Goal: Task Accomplishment & Management: Use online tool/utility

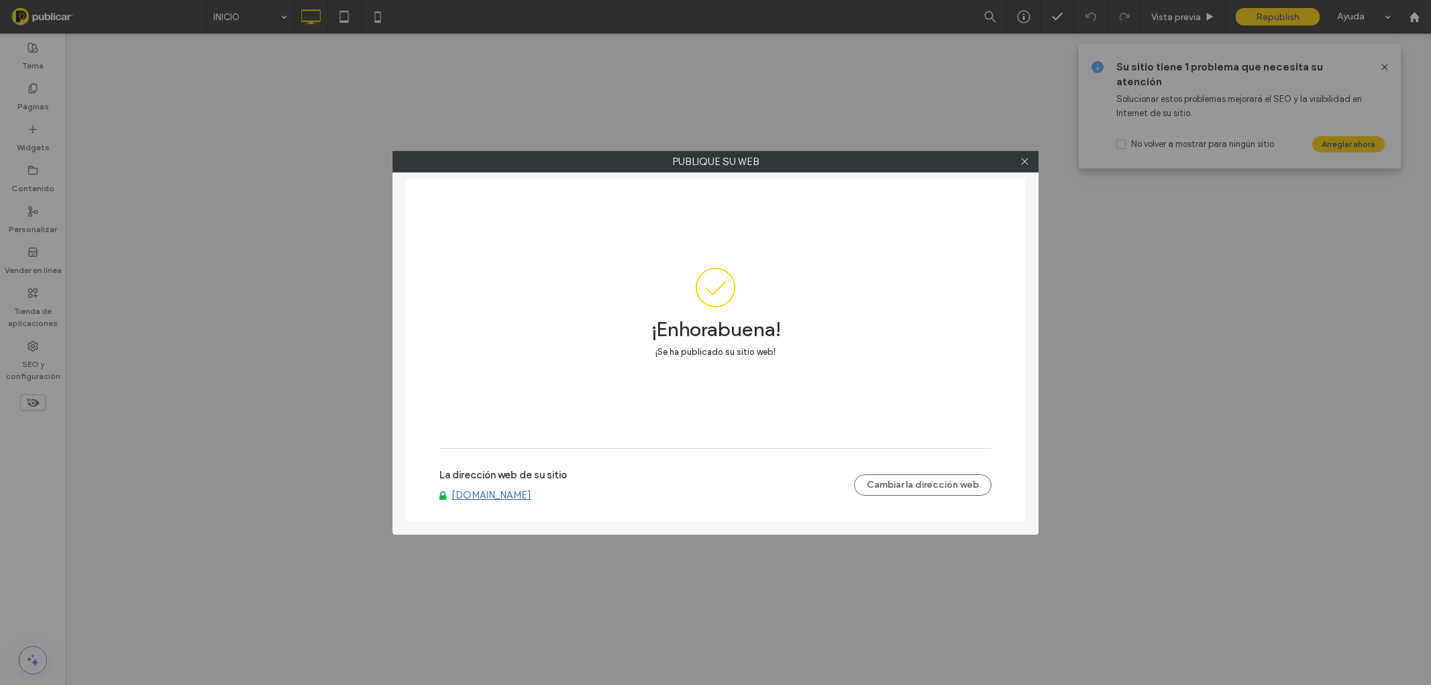
click at [1020, 163] on icon at bounding box center [1025, 161] width 10 height 10
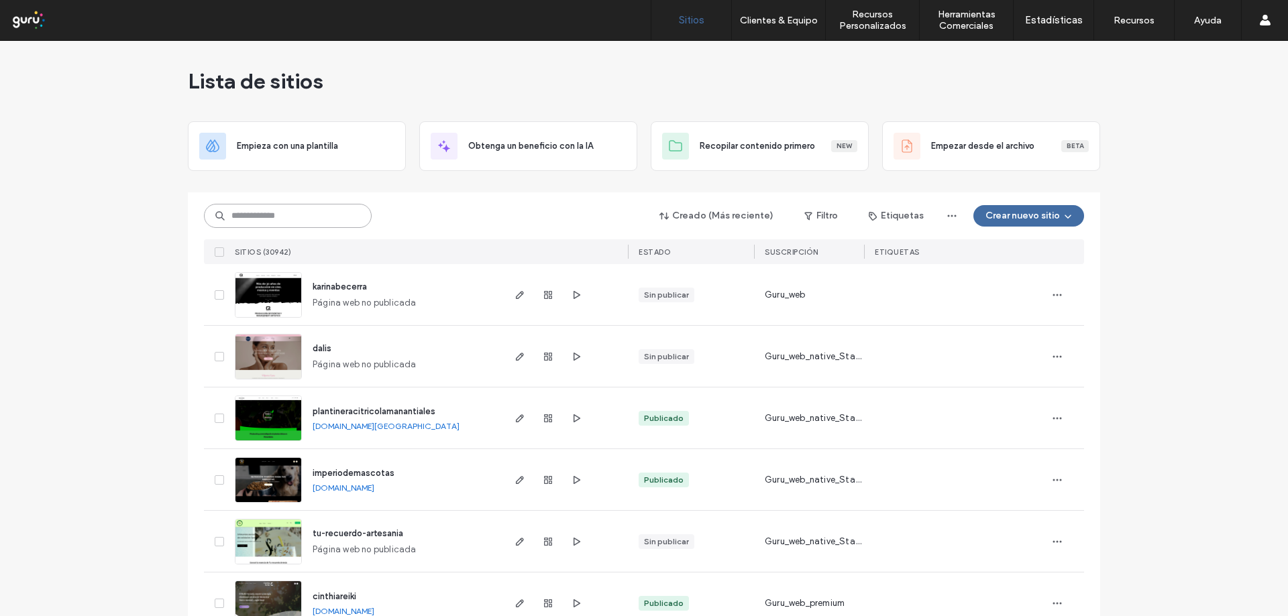
click at [266, 221] on input at bounding box center [288, 216] width 168 height 24
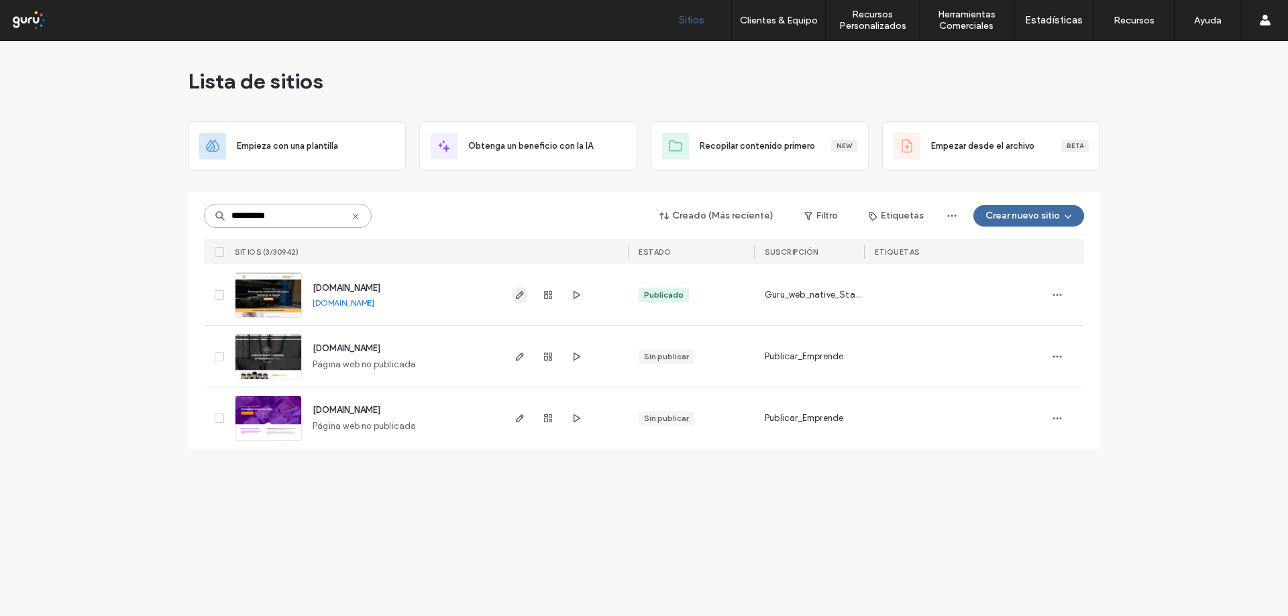
type input "**********"
click at [518, 299] on use "button" at bounding box center [520, 295] width 8 height 8
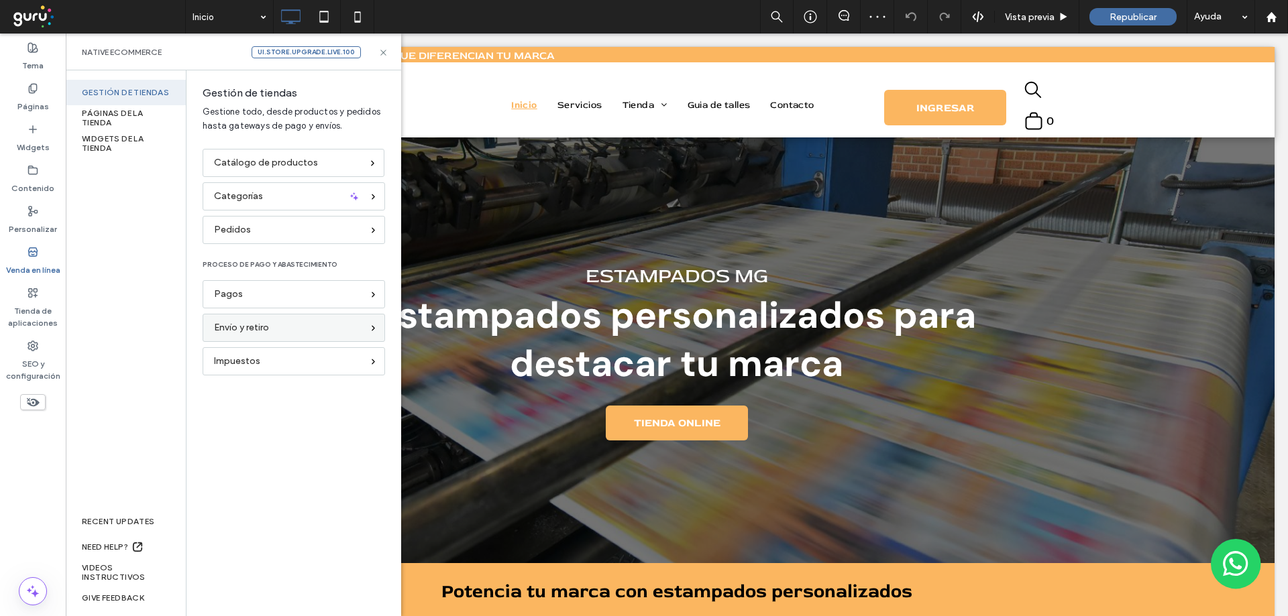
click at [217, 329] on span "Envío y retiro" at bounding box center [241, 328] width 55 height 15
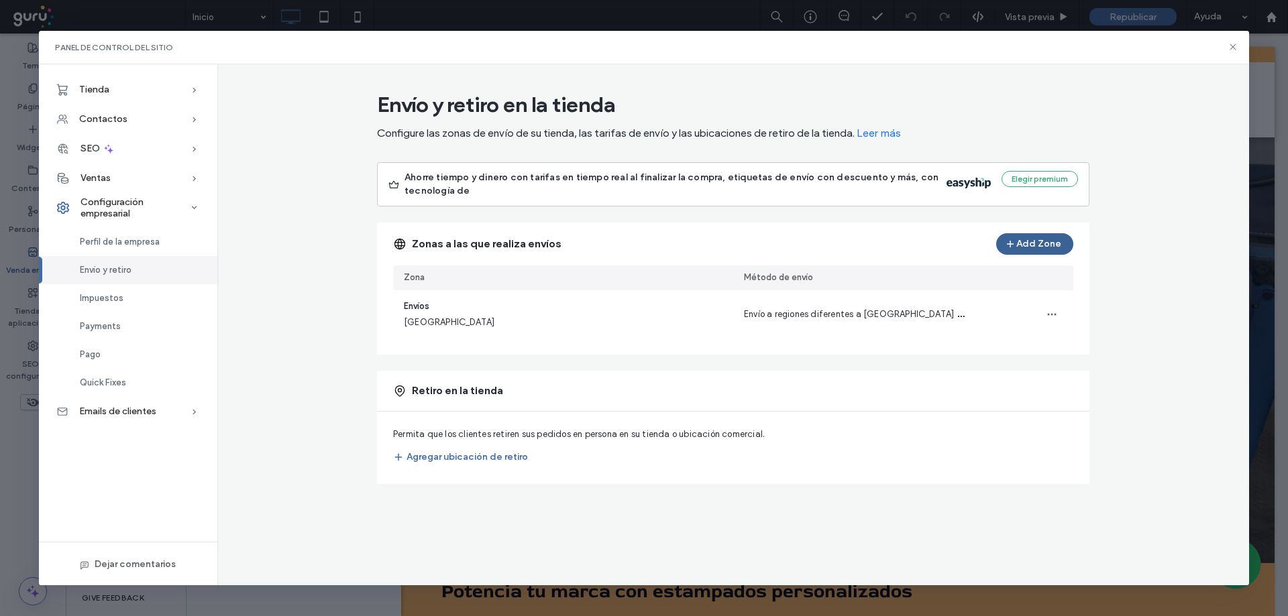
click at [1026, 246] on button "Add Zone" at bounding box center [1034, 243] width 77 height 21
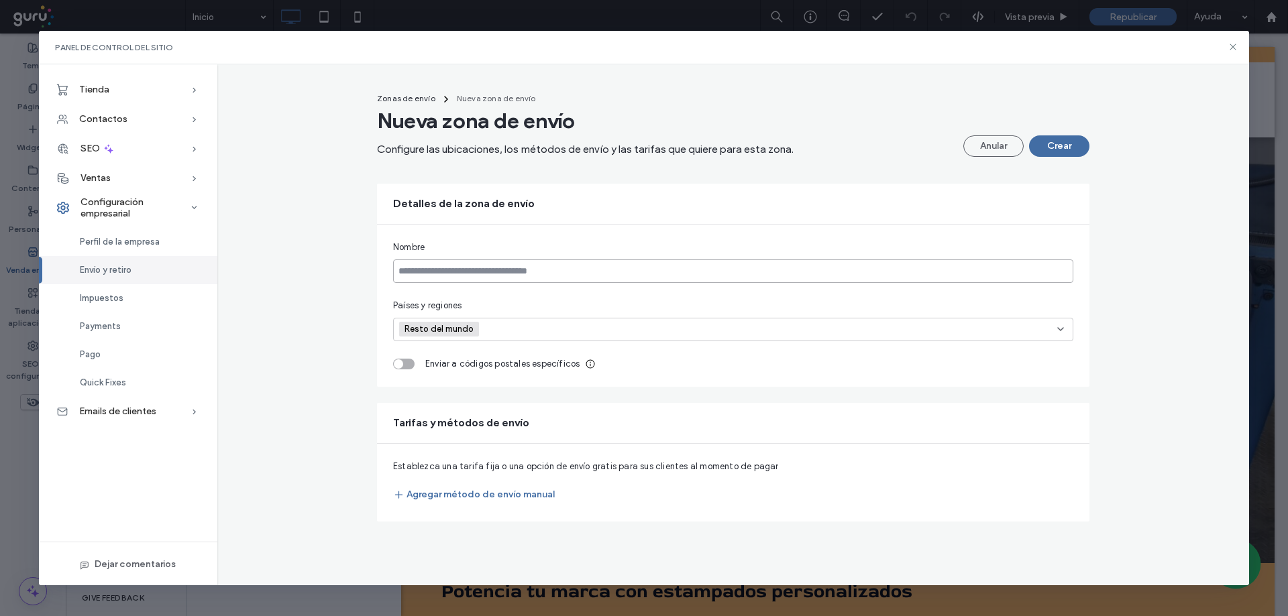
click at [559, 266] on input at bounding box center [733, 271] width 680 height 23
click at [419, 272] on input at bounding box center [733, 271] width 680 height 23
type input "***"
drag, startPoint x: 419, startPoint y: 272, endPoint x: 341, endPoint y: 272, distance: 77.8
click at [339, 272] on div "Zonas de envío Nueva zona de envío Nueva zona de envío Configure las ubicacione…" at bounding box center [733, 304] width 1032 height 436
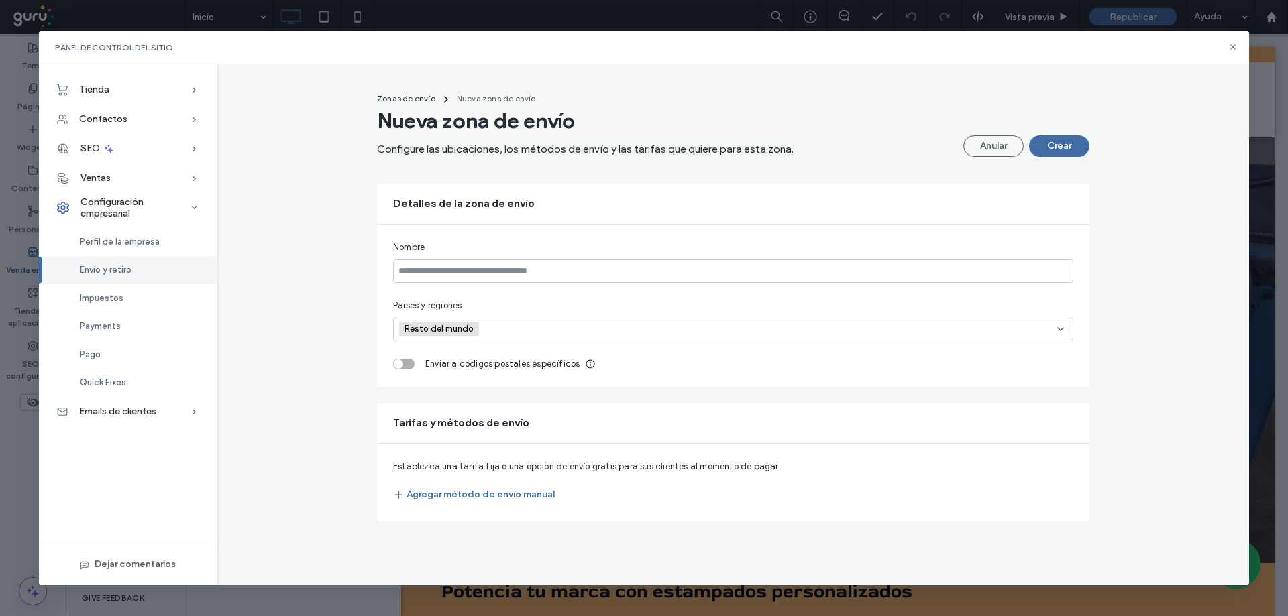
click at [408, 364] on div "toggle" at bounding box center [403, 364] width 21 height 11
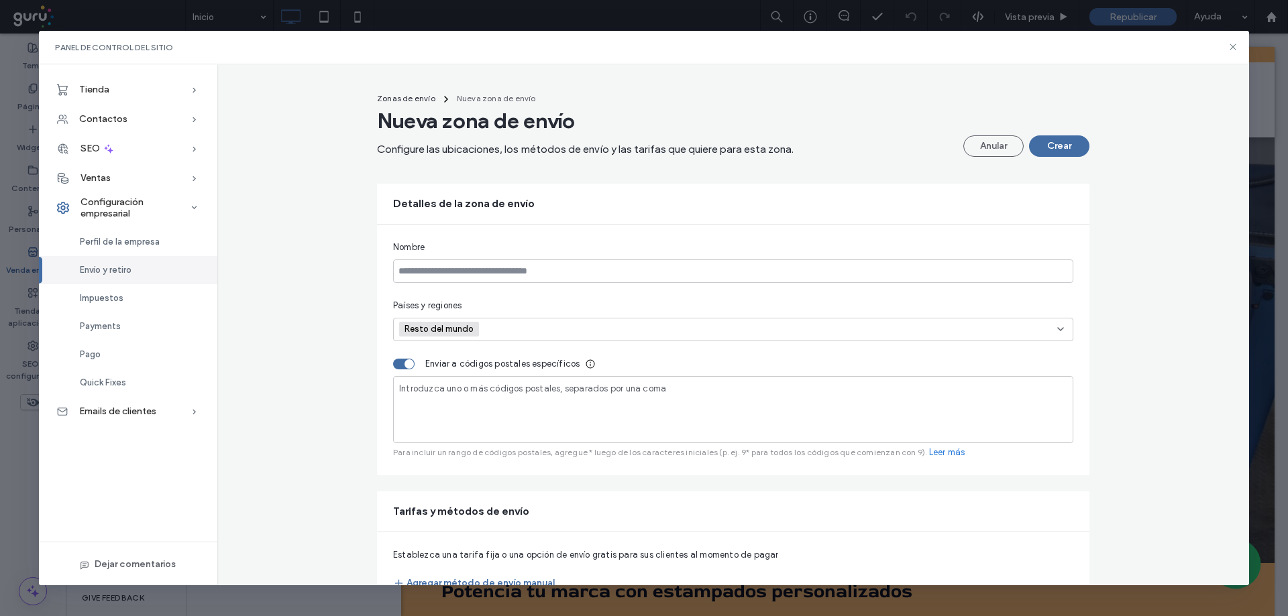
click at [411, 390] on span "Introduzca uno o más códigos postales, separados por una coma" at bounding box center [532, 389] width 267 height 10
click at [998, 147] on button "Anular" at bounding box center [993, 146] width 60 height 21
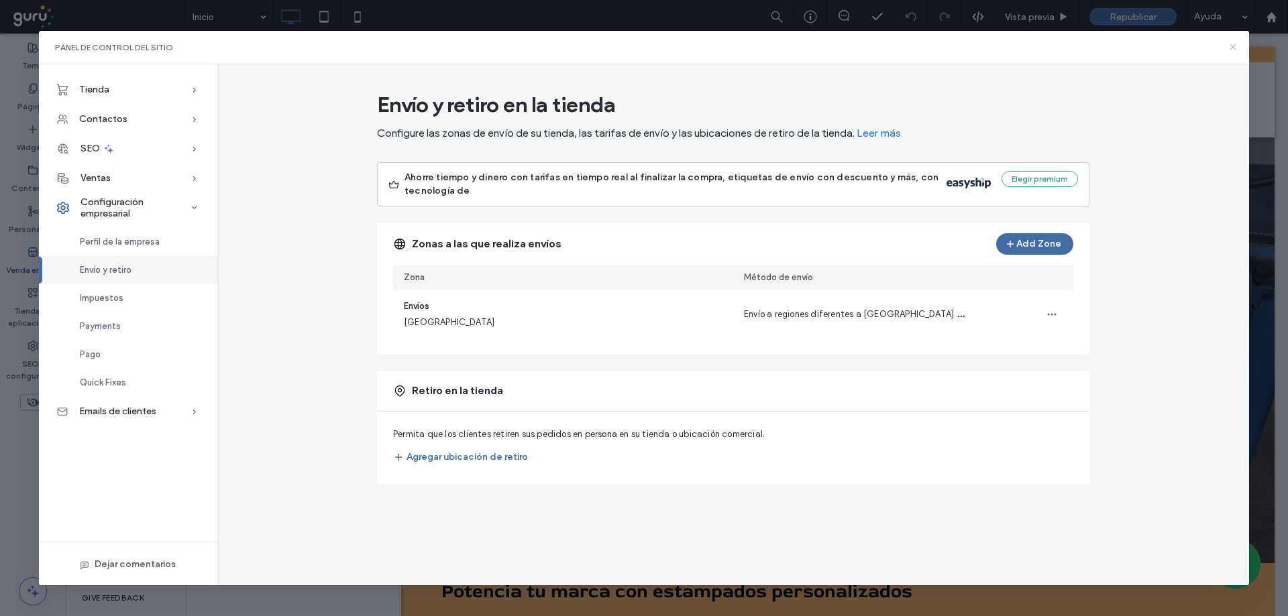
click at [1228, 52] on icon at bounding box center [1233, 47] width 11 height 11
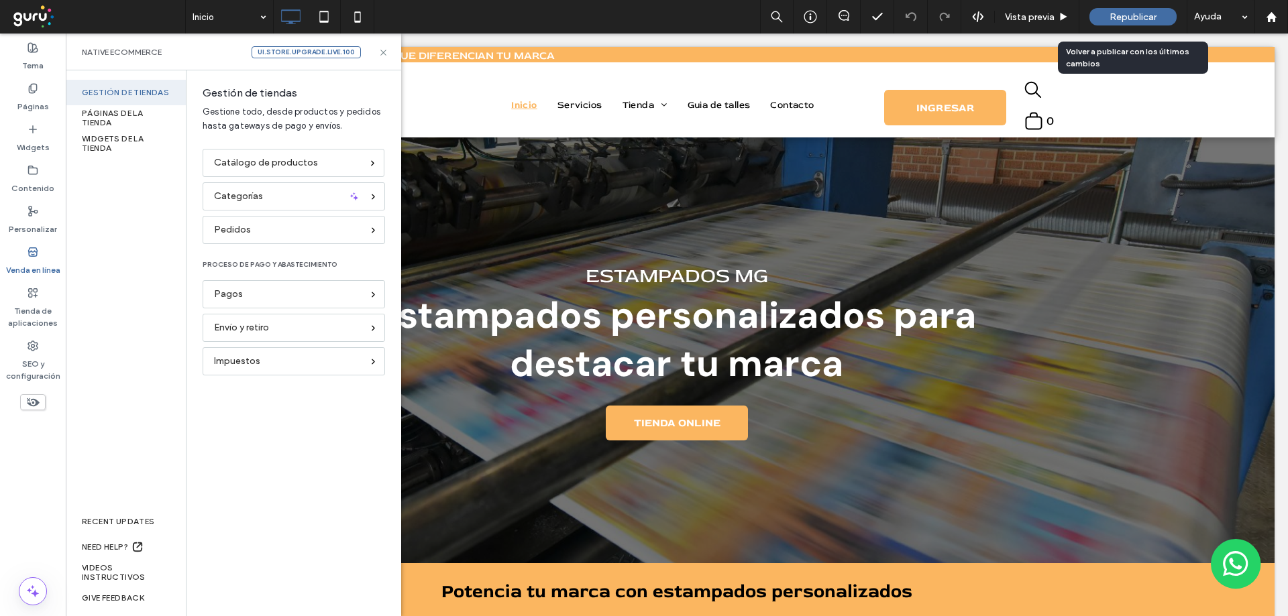
click at [1157, 25] on div "Republicar" at bounding box center [1132, 16] width 87 height 17
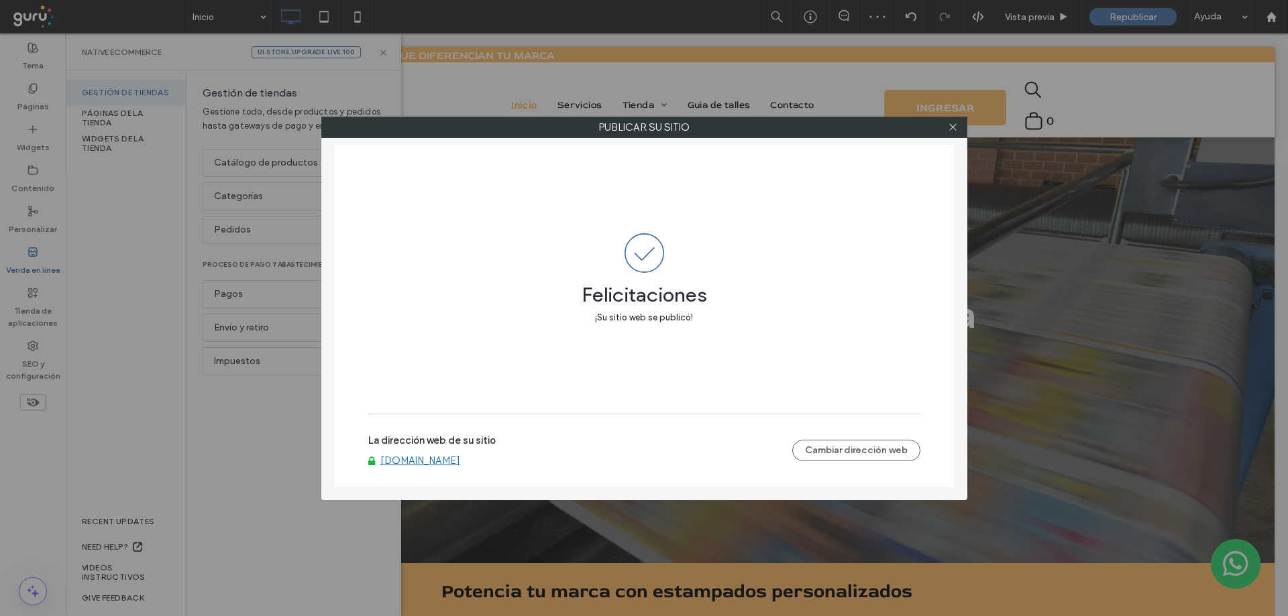
click at [411, 451] on label "La dirección web de su sitio" at bounding box center [431, 445] width 127 height 20
click at [408, 459] on link "[DOMAIN_NAME]" at bounding box center [420, 461] width 80 height 12
click at [953, 130] on icon at bounding box center [953, 127] width 10 height 10
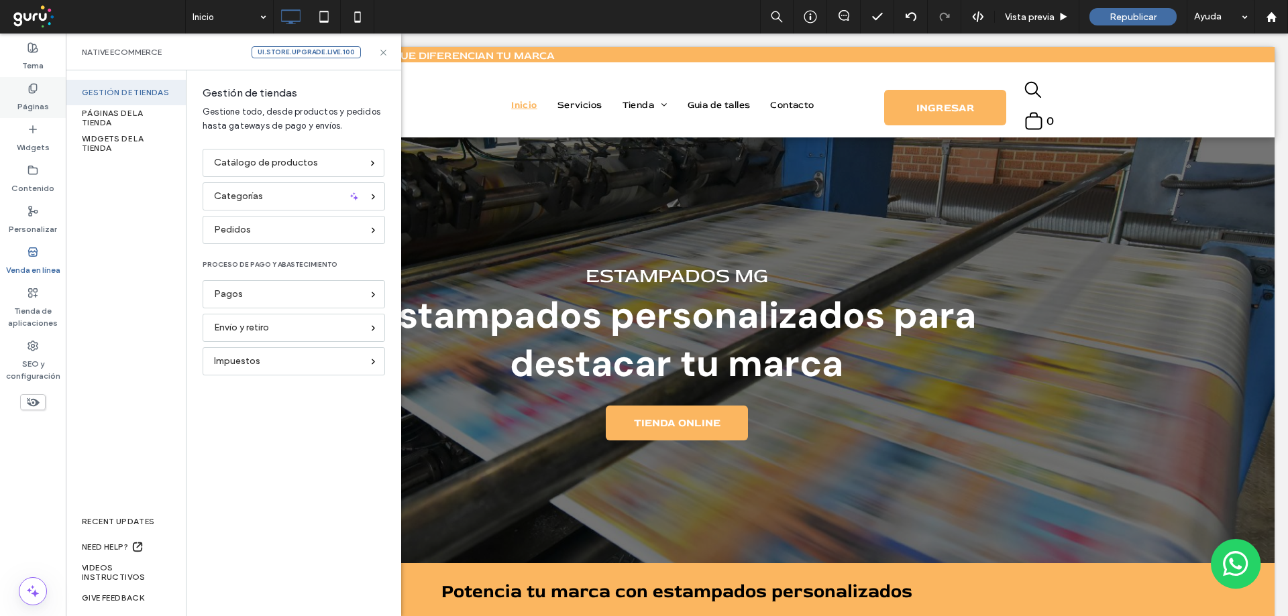
click at [24, 95] on label "Páginas" at bounding box center [33, 103] width 32 height 19
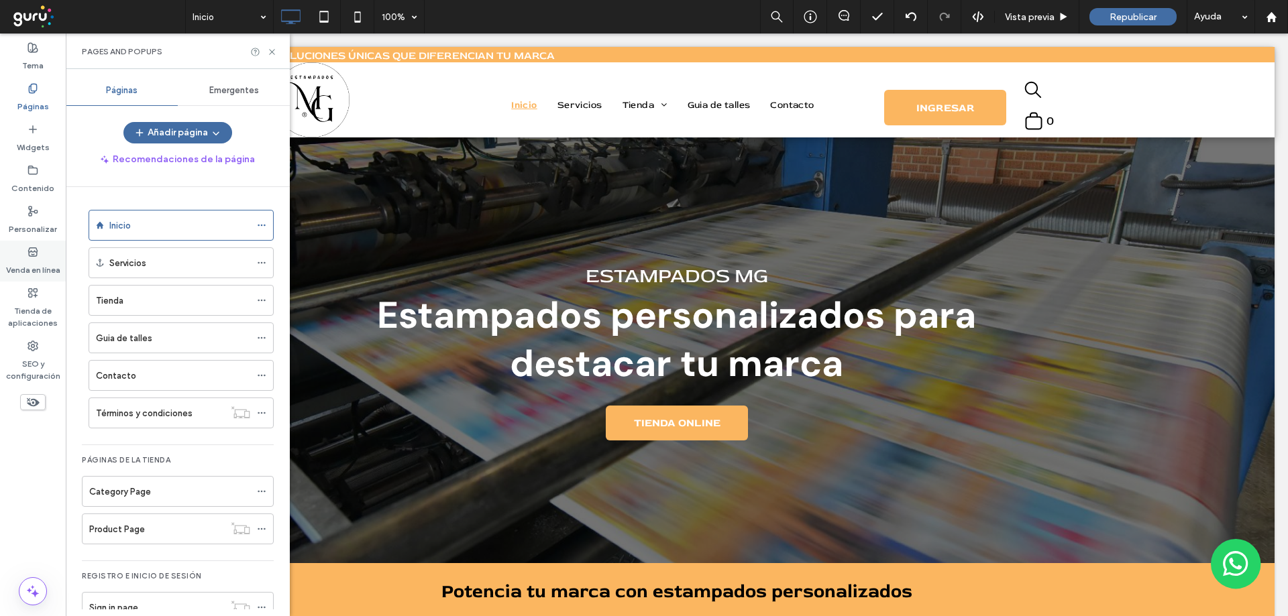
click at [34, 264] on label "Venda en línea" at bounding box center [33, 267] width 54 height 19
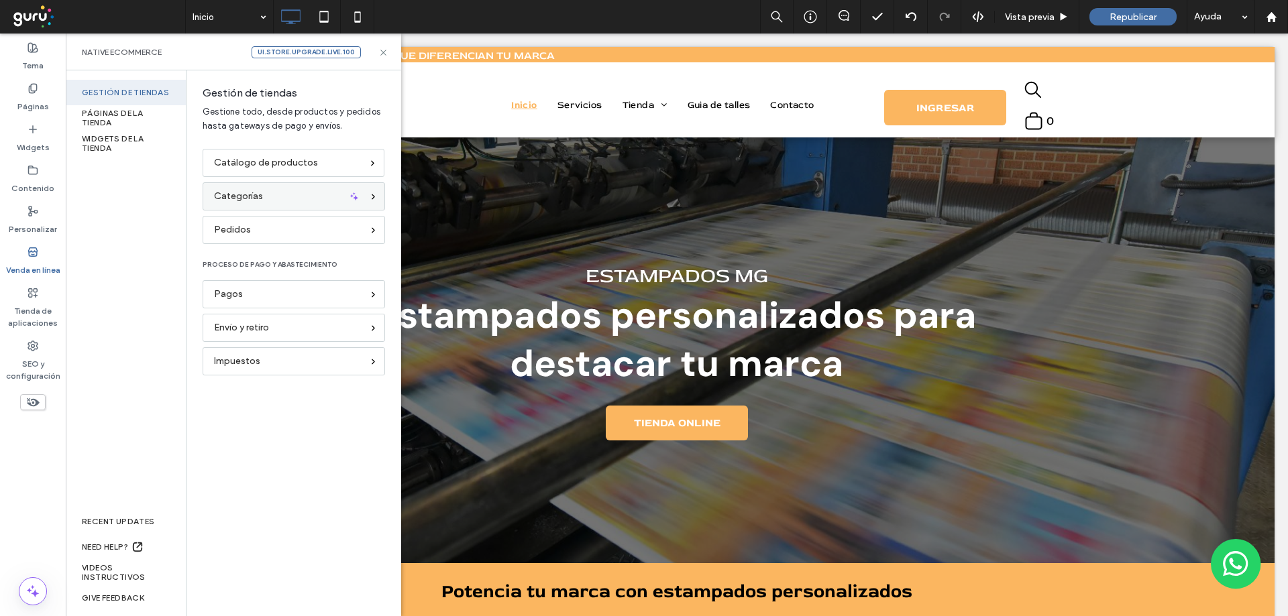
click at [258, 193] on span "Categorías" at bounding box center [238, 196] width 49 height 15
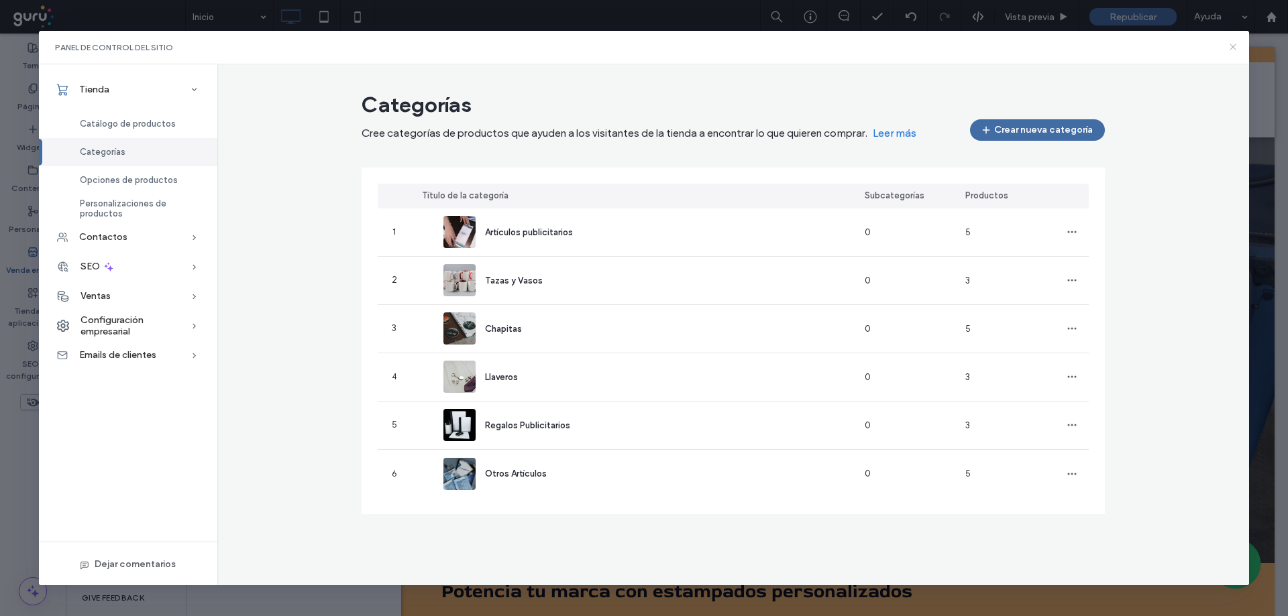
drag, startPoint x: 1232, startPoint y: 44, endPoint x: 1002, endPoint y: 52, distance: 230.2
click at [1232, 44] on icon at bounding box center [1233, 47] width 11 height 11
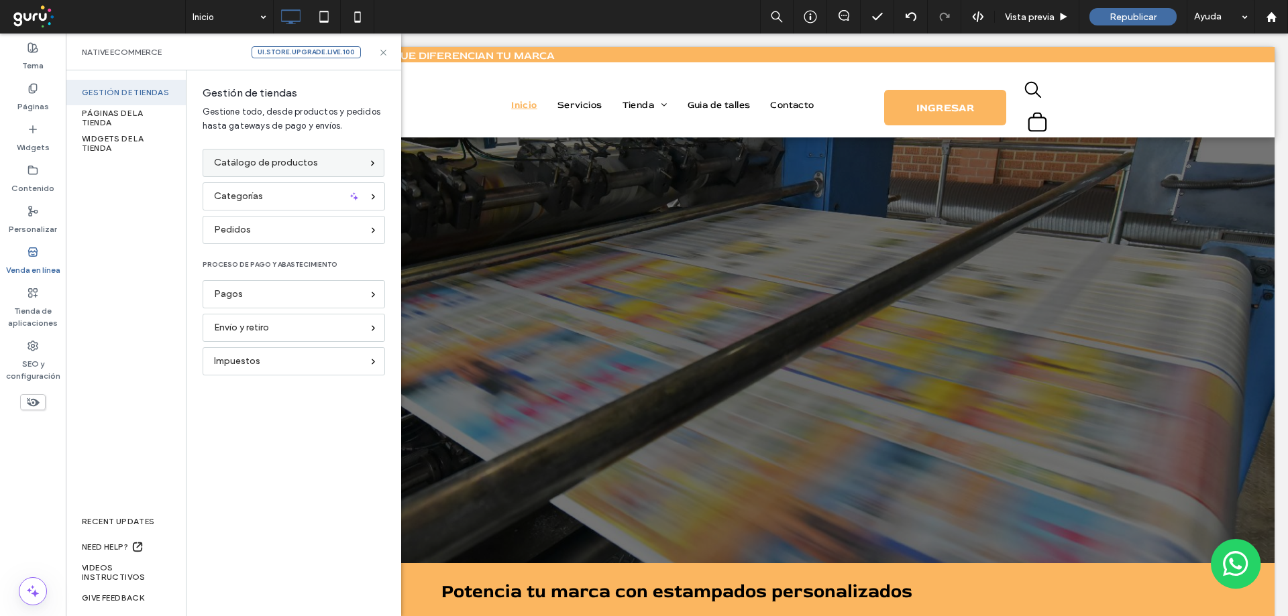
click at [301, 164] on span "Catálogo de productos" at bounding box center [266, 163] width 104 height 15
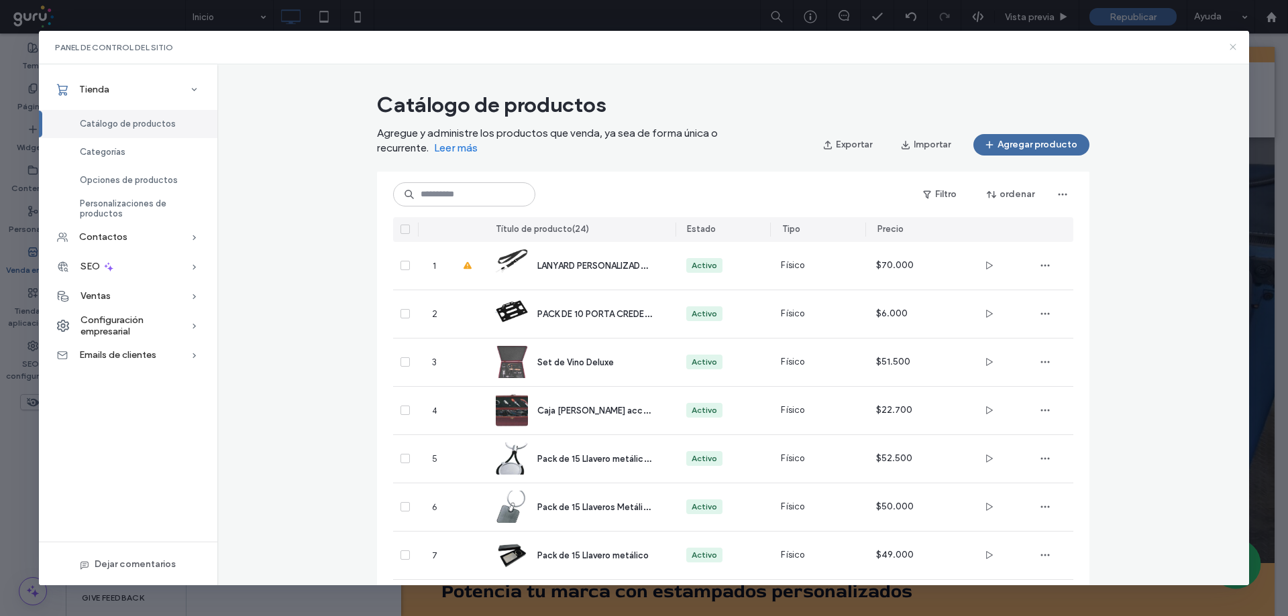
drag, startPoint x: 1232, startPoint y: 45, endPoint x: 1150, endPoint y: 21, distance: 85.3
click at [1232, 45] on icon at bounding box center [1233, 47] width 11 height 11
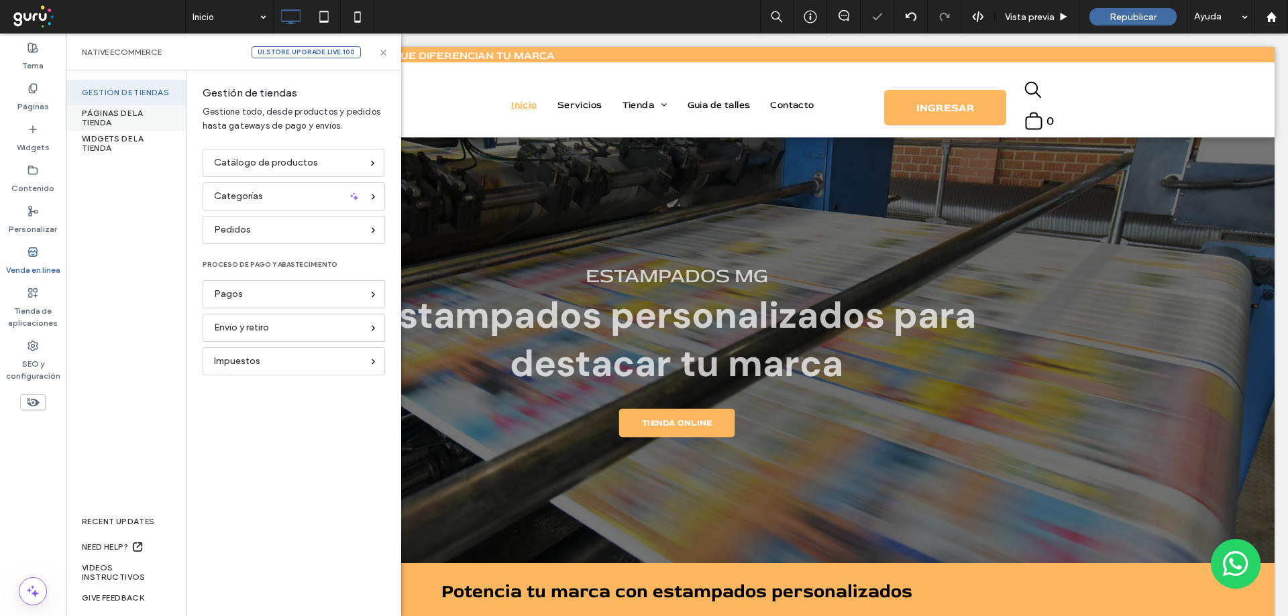
click at [111, 118] on div "PÁGINAS DE LA TIENDA" at bounding box center [126, 117] width 120 height 25
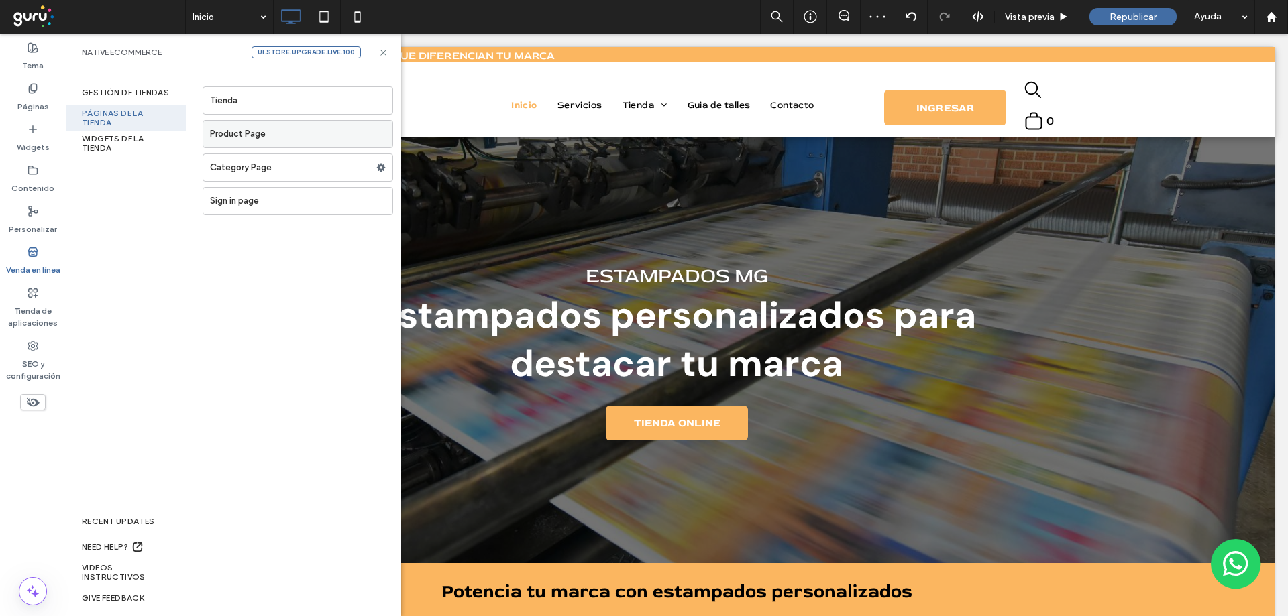
click at [231, 136] on label "Product Page" at bounding box center [301, 134] width 182 height 27
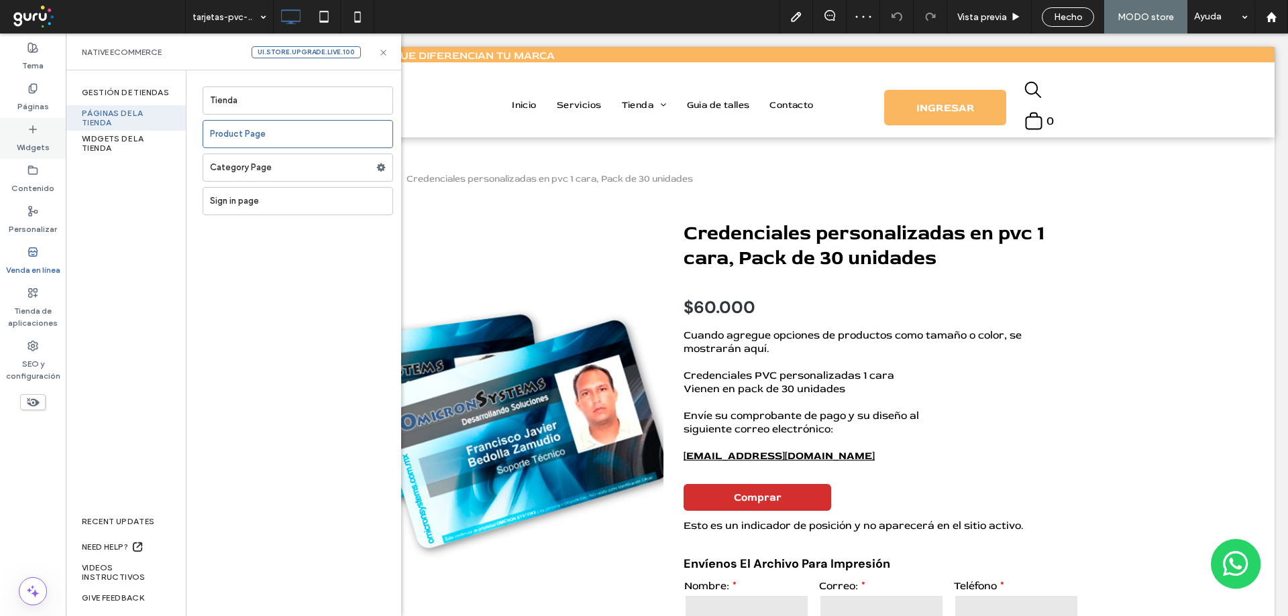
click at [27, 140] on label "Widgets" at bounding box center [33, 144] width 33 height 19
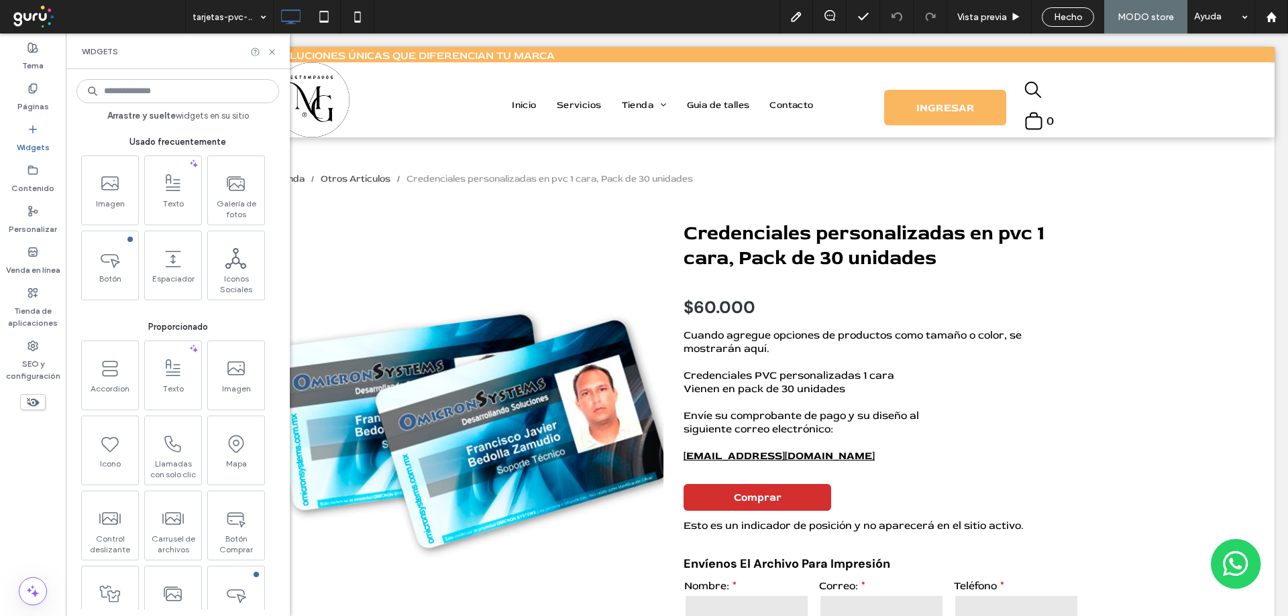
click at [119, 93] on input at bounding box center [177, 91] width 203 height 24
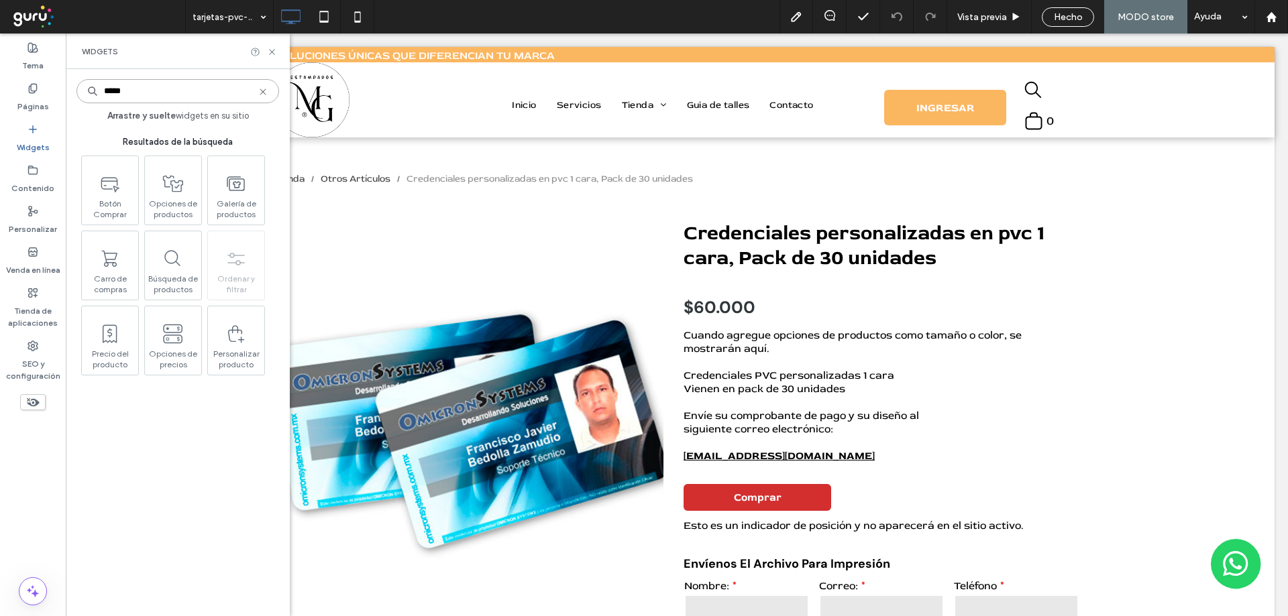
click at [132, 94] on input "*****" at bounding box center [177, 91] width 203 height 24
click at [132, 94] on input "******" at bounding box center [177, 91] width 203 height 24
type input "******"
click at [241, 323] on icon at bounding box center [234, 332] width 21 height 21
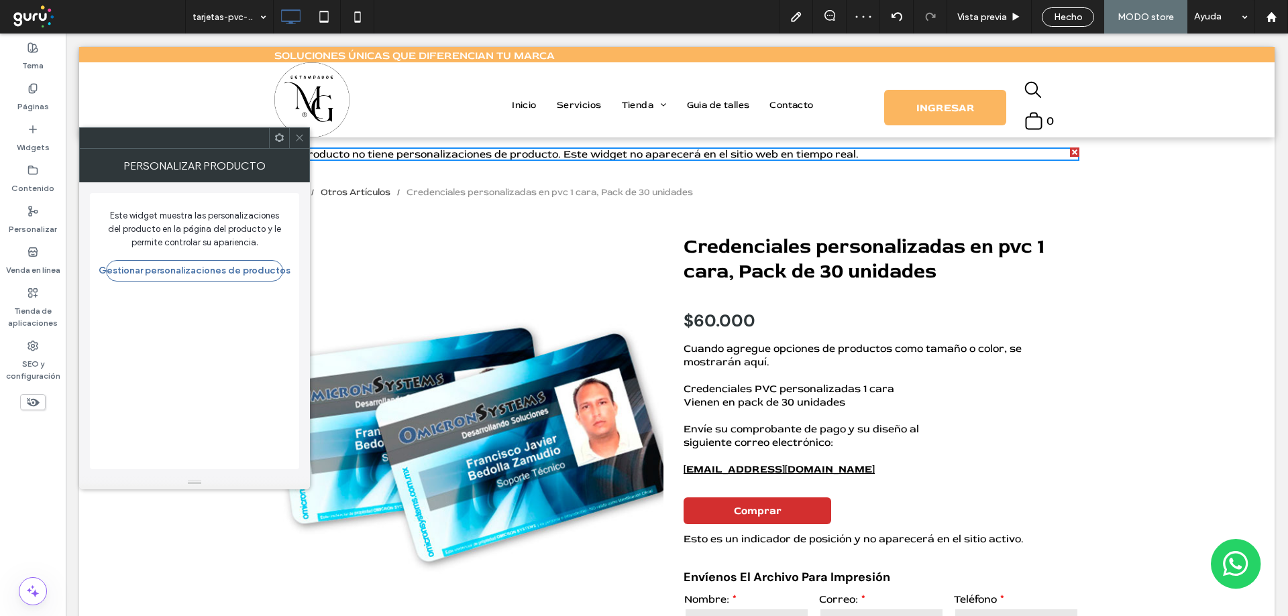
click at [295, 134] on icon at bounding box center [299, 138] width 10 height 10
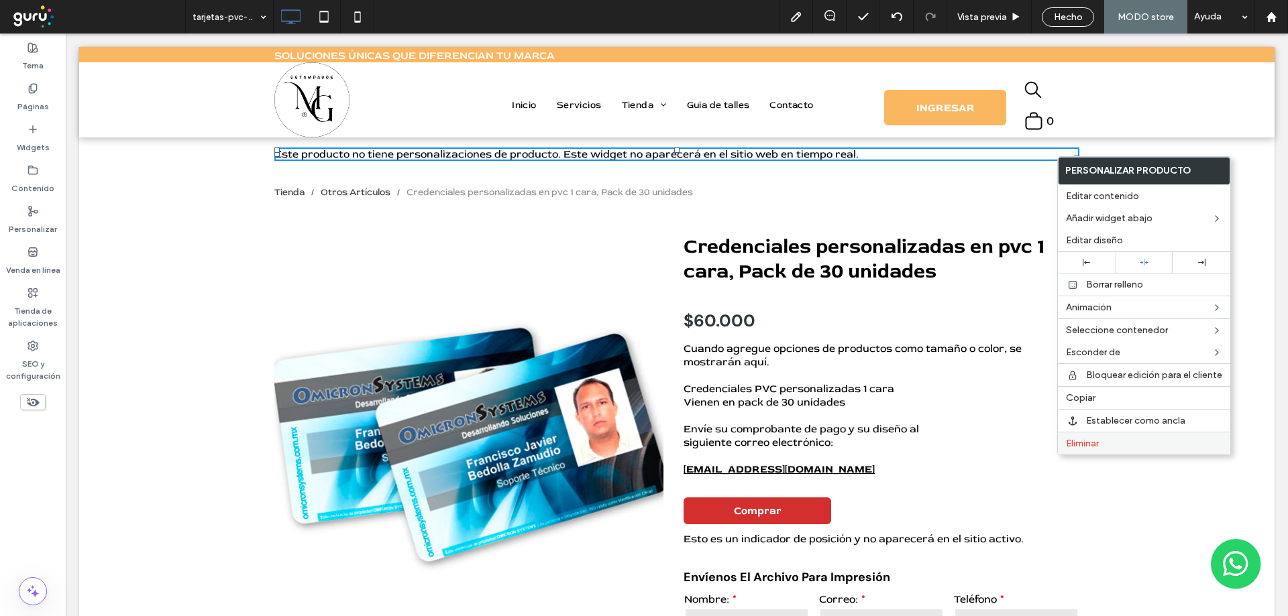
click at [1085, 444] on span "Eliminar" at bounding box center [1082, 443] width 33 height 11
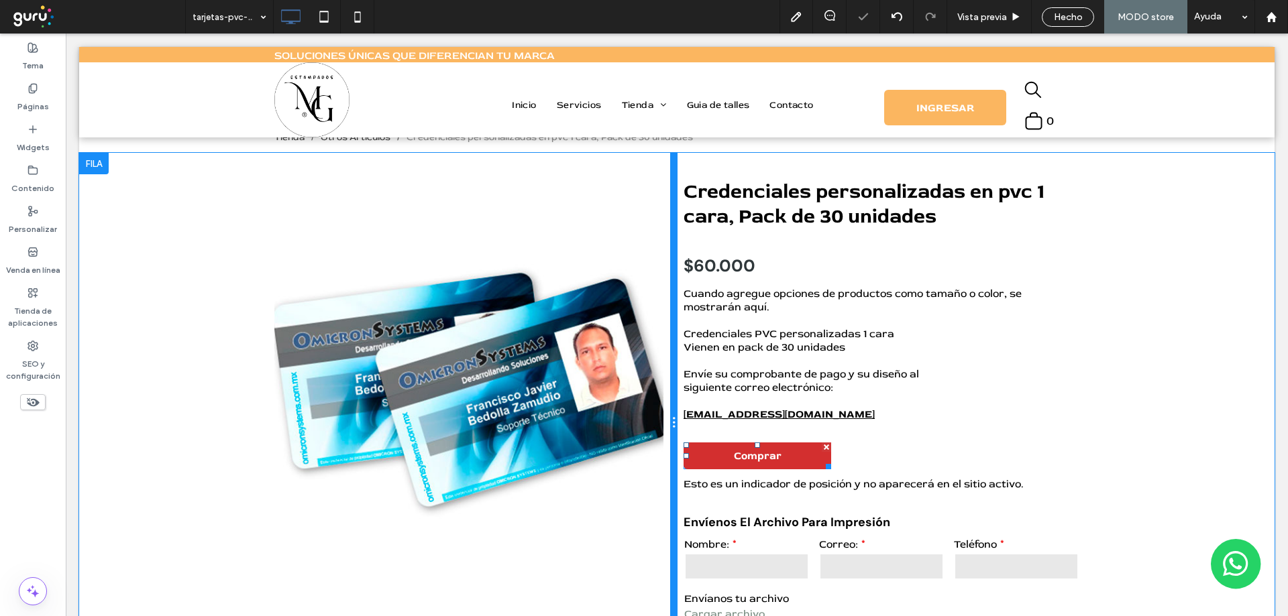
scroll to position [45, 0]
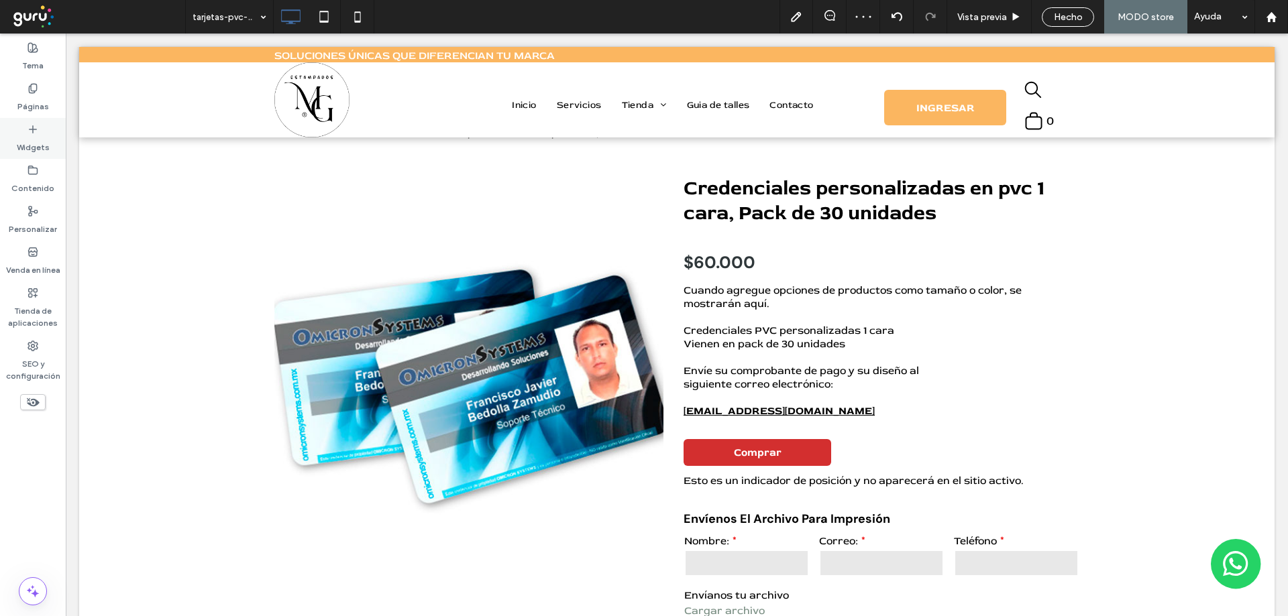
drag, startPoint x: 17, startPoint y: 139, endPoint x: 40, endPoint y: 142, distance: 23.1
click at [18, 139] on label "Widgets" at bounding box center [33, 144] width 33 height 19
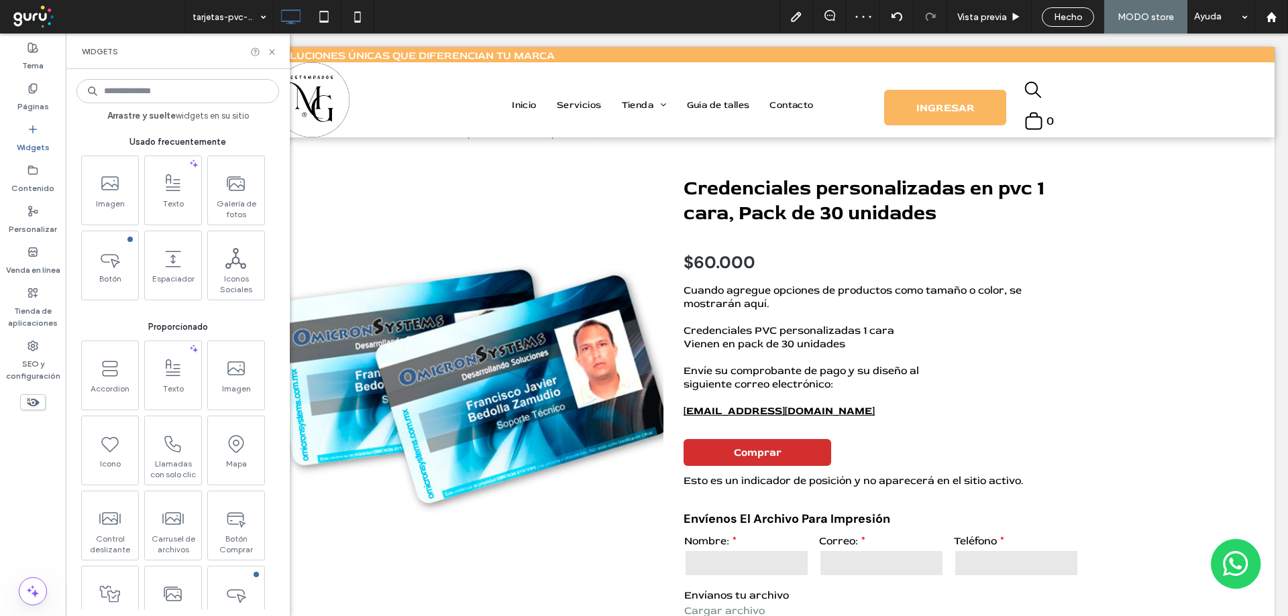
click at [140, 92] on input at bounding box center [177, 91] width 203 height 24
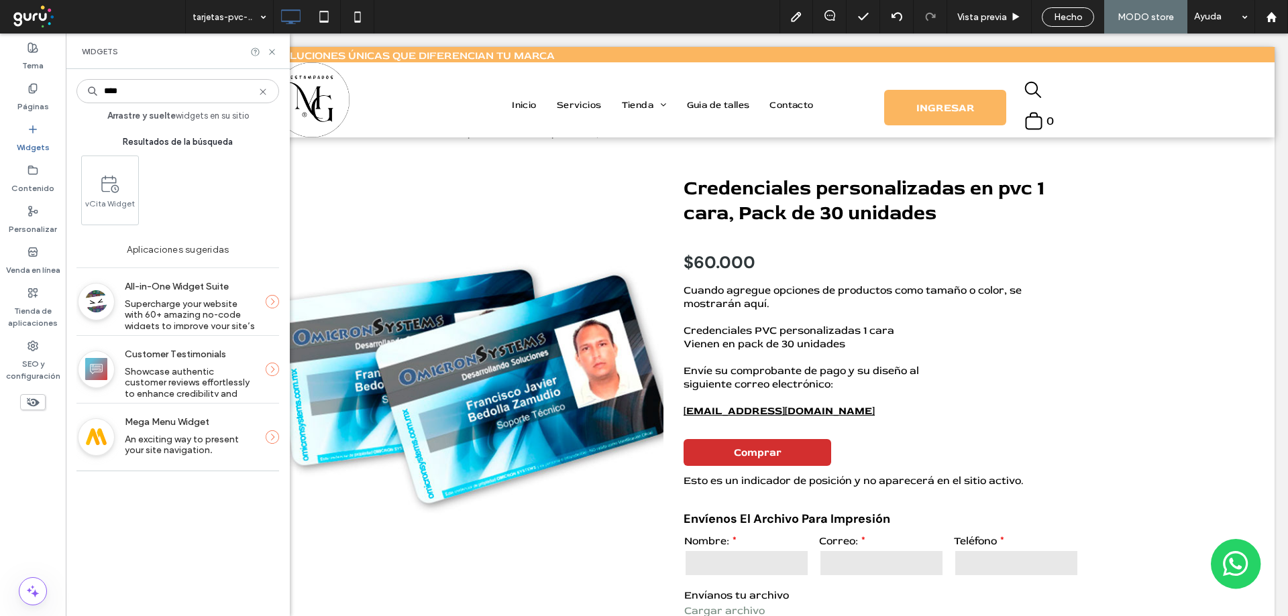
click at [133, 95] on input "****" at bounding box center [177, 91] width 203 height 24
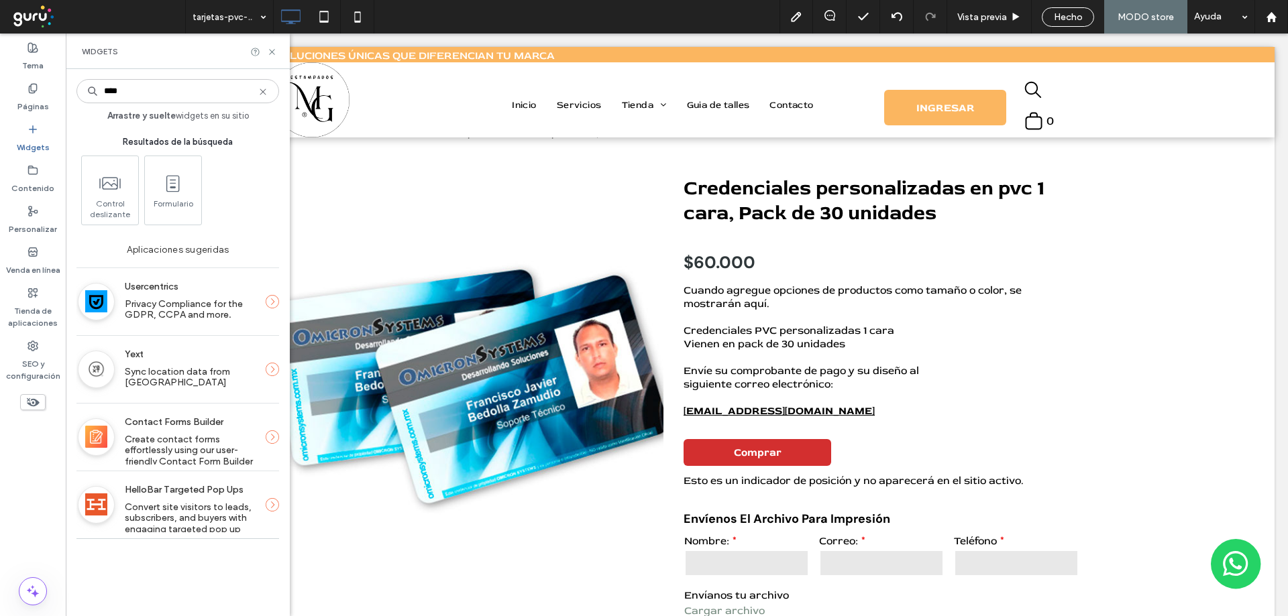
click at [133, 95] on input "****" at bounding box center [177, 91] width 203 height 24
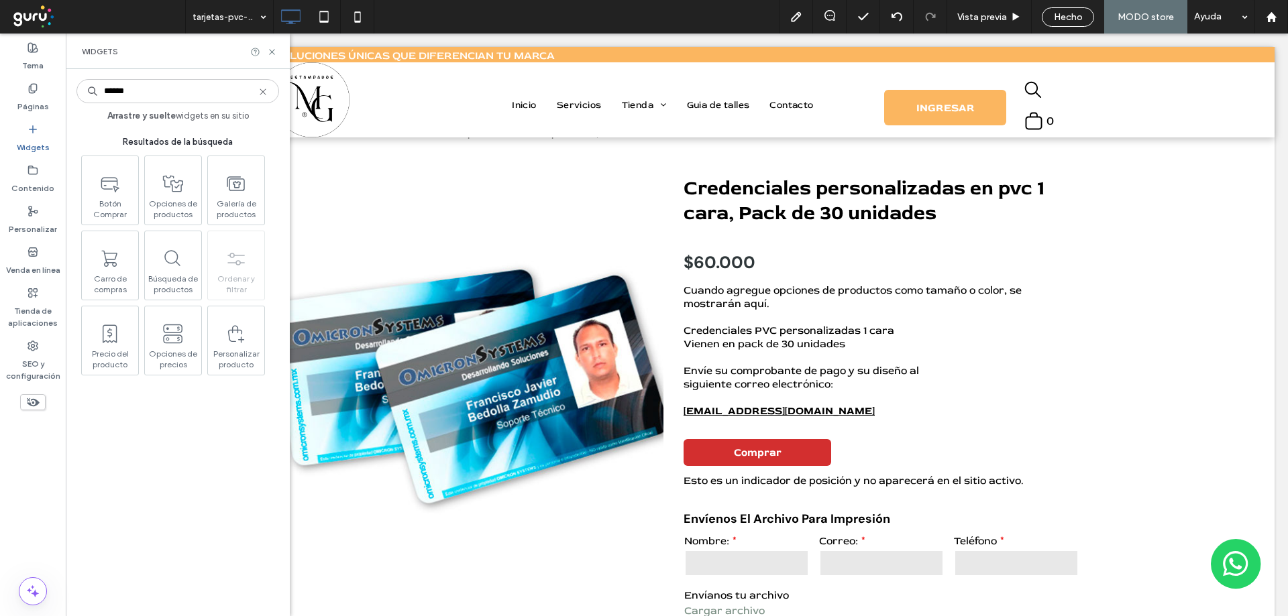
type input "******"
